Goal: Task Accomplishment & Management: Manage account settings

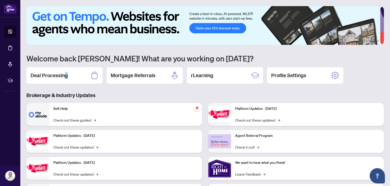
click at [66, 73] on h2 "Deal Processing" at bounding box center [49, 75] width 37 height 7
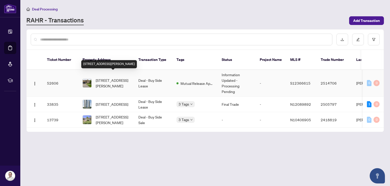
click at [114, 77] on span "[STREET_ADDRESS][PERSON_NAME]" at bounding box center [113, 82] width 35 height 11
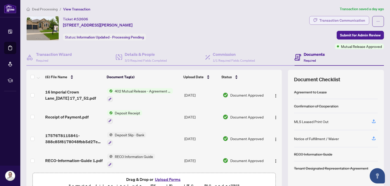
click at [338, 20] on div "Transaction Communication" at bounding box center [343, 20] width 46 height 8
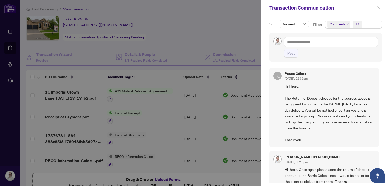
click at [229, 11] on div at bounding box center [195, 93] width 390 height 186
click at [381, 6] on span "button" at bounding box center [379, 8] width 4 height 8
